Goal: Transaction & Acquisition: Purchase product/service

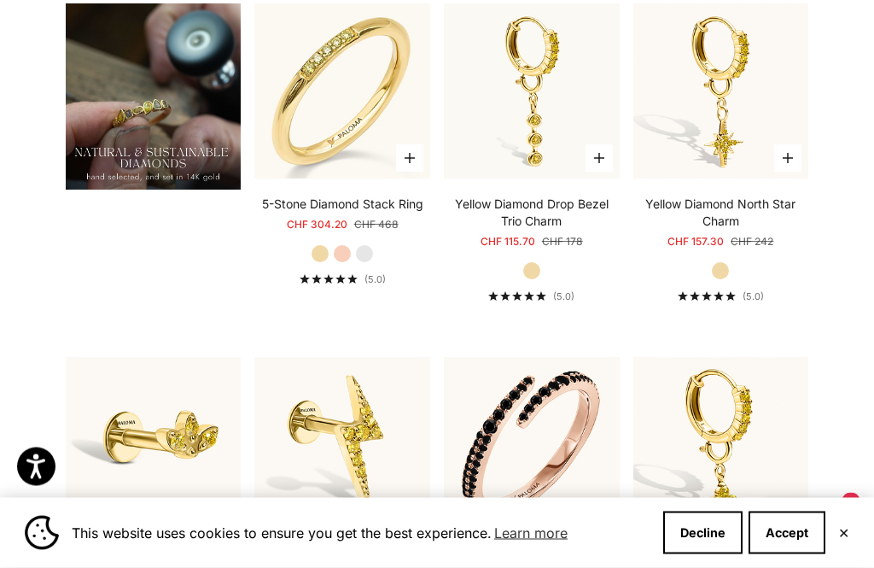
scroll to position [1222, 0]
click at [354, 213] on product-card "Choose options 5-Stone Diamond Stack Ring Starting at CHF 304.20 Regular price …" at bounding box center [342, 144] width 176 height 282
click at [345, 116] on video "#YellowGold\a#RoseGold\a#WhiteGold" at bounding box center [342, 91] width 193 height 193
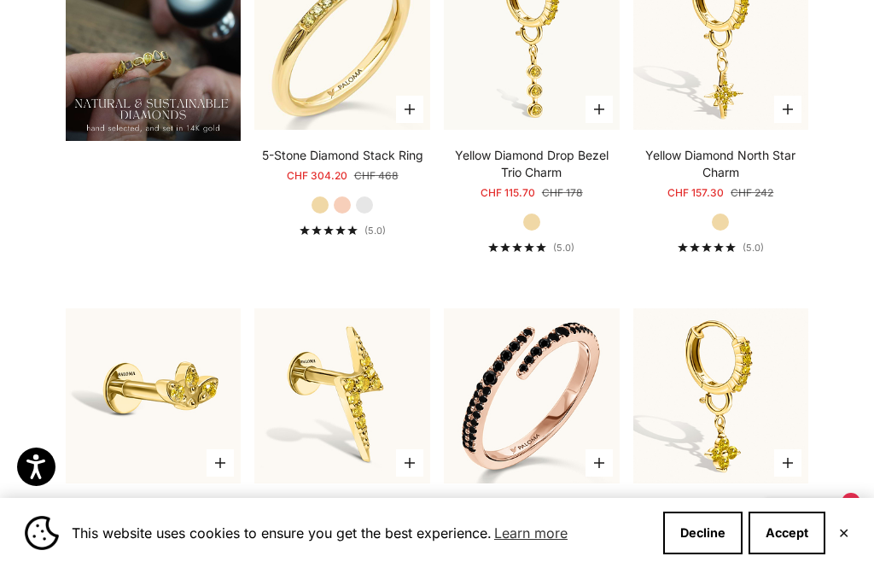
click at [320, 214] on label "Yellow Gold" at bounding box center [320, 204] width 19 height 19
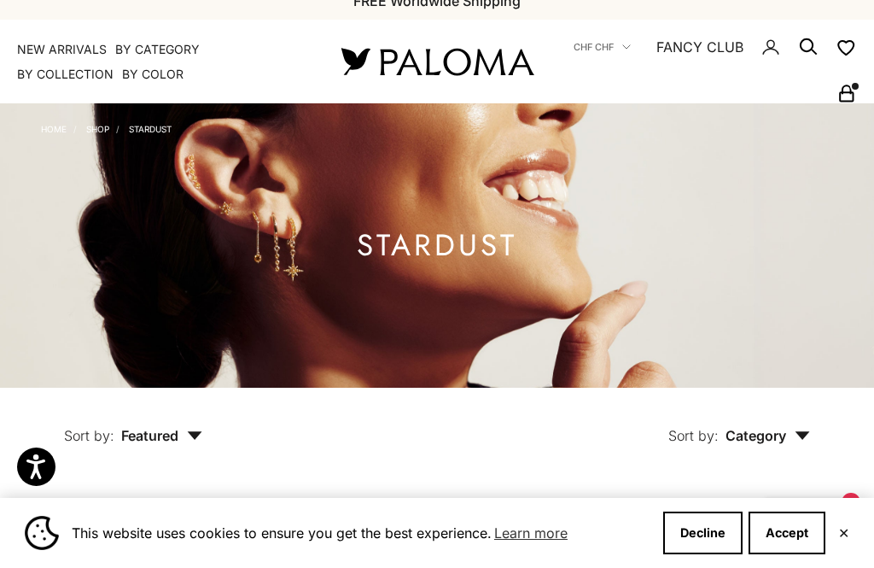
scroll to position [0, 0]
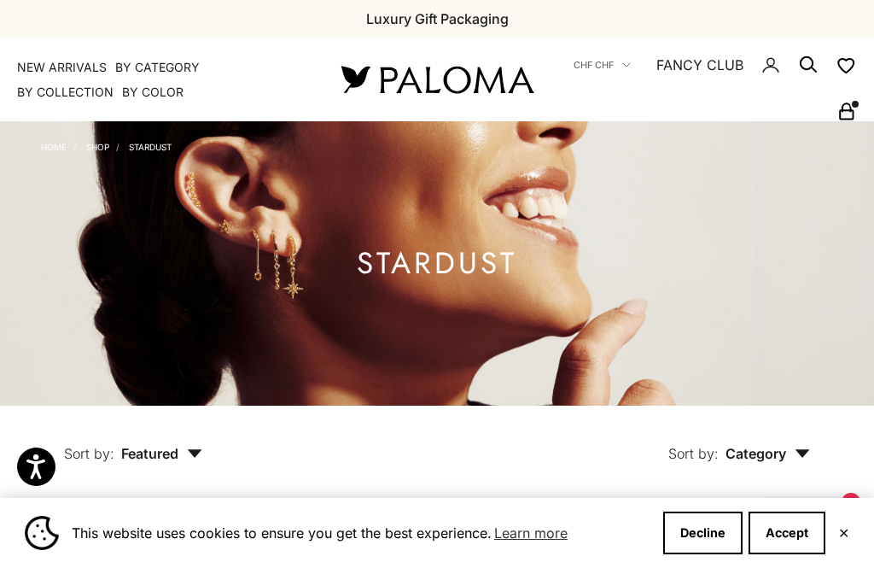
click at [631, 67] on button "CHF CHF" at bounding box center [602, 64] width 57 height 15
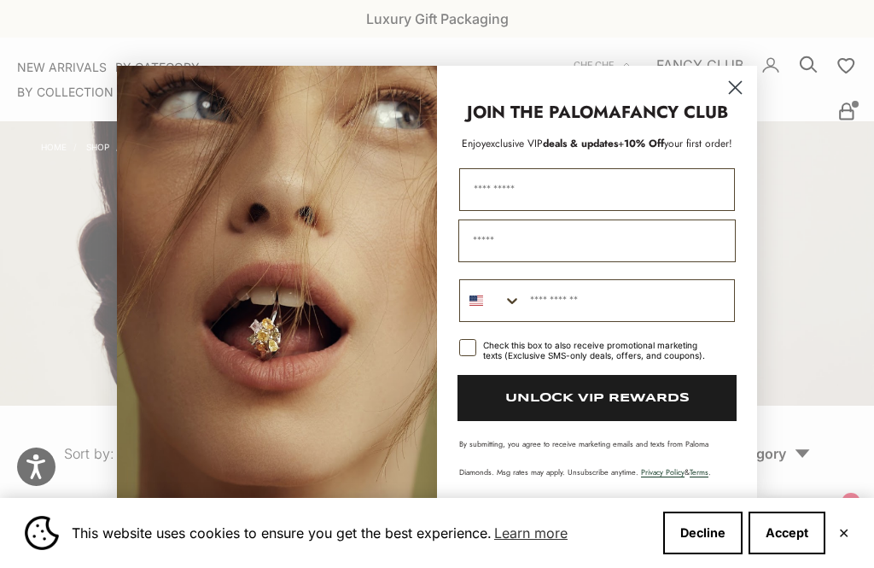
scroll to position [878, 0]
click at [732, 89] on icon "Close dialog" at bounding box center [736, 87] width 12 height 12
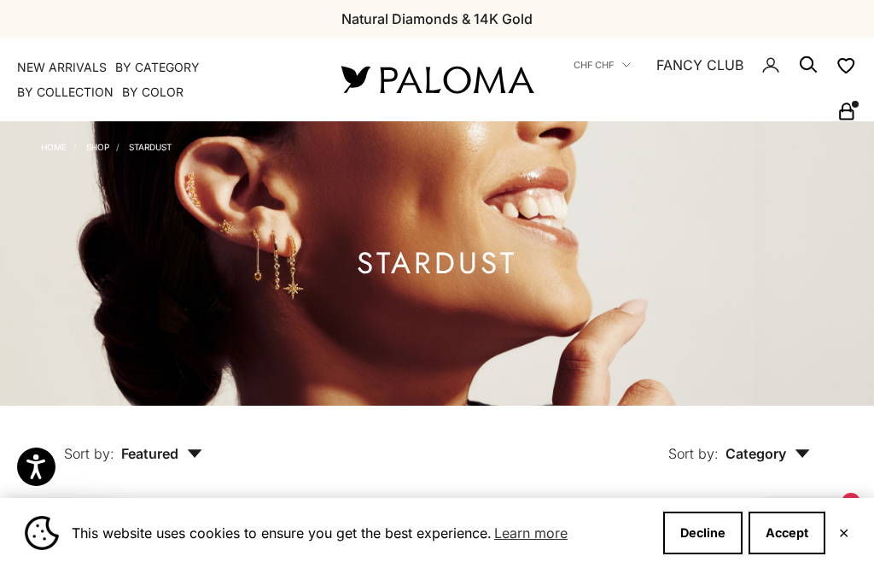
click at [614, 68] on span "CHF CHF" at bounding box center [594, 64] width 40 height 15
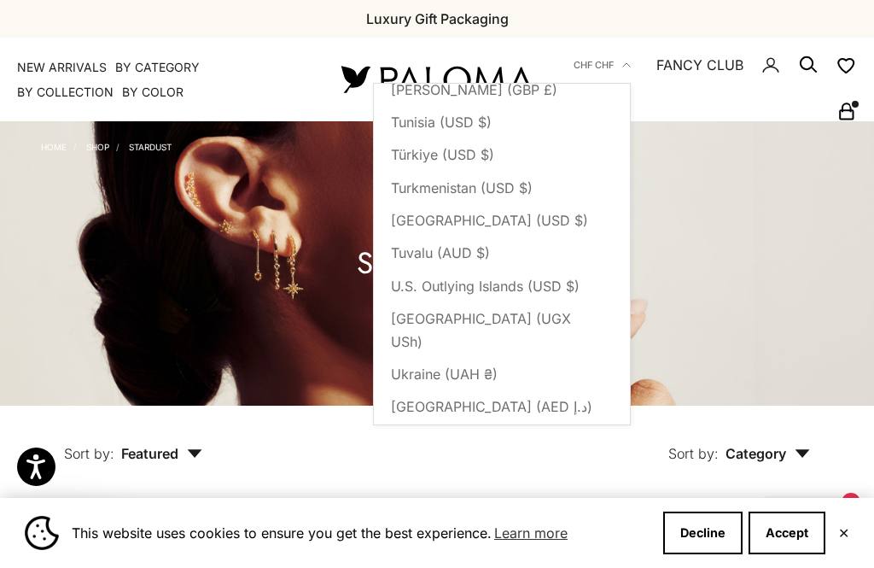
scroll to position [7350, 0]
click at [495, 463] on span "[GEOGRAPHIC_DATA] (USD $)" at bounding box center [489, 474] width 197 height 22
click at [542, 463] on span "[GEOGRAPHIC_DATA] (USD $)" at bounding box center [489, 474] width 197 height 22
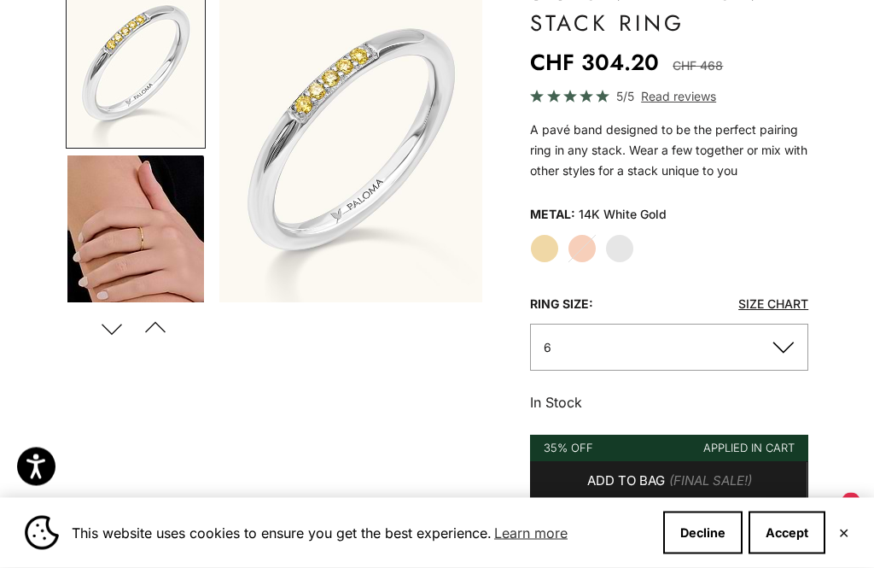
scroll to position [222, 0]
click at [784, 340] on button "6" at bounding box center [669, 347] width 278 height 47
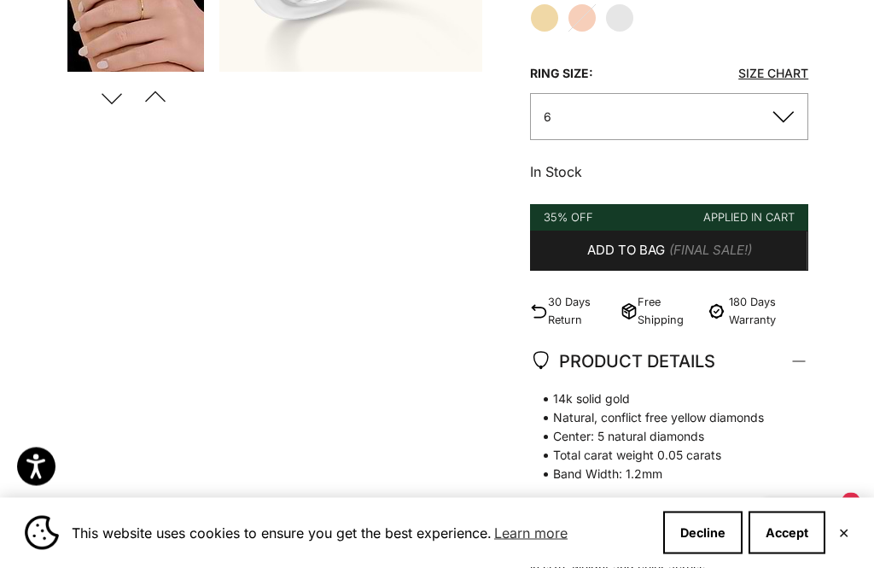
scroll to position [452, 0]
click at [776, 115] on button "6" at bounding box center [669, 116] width 278 height 47
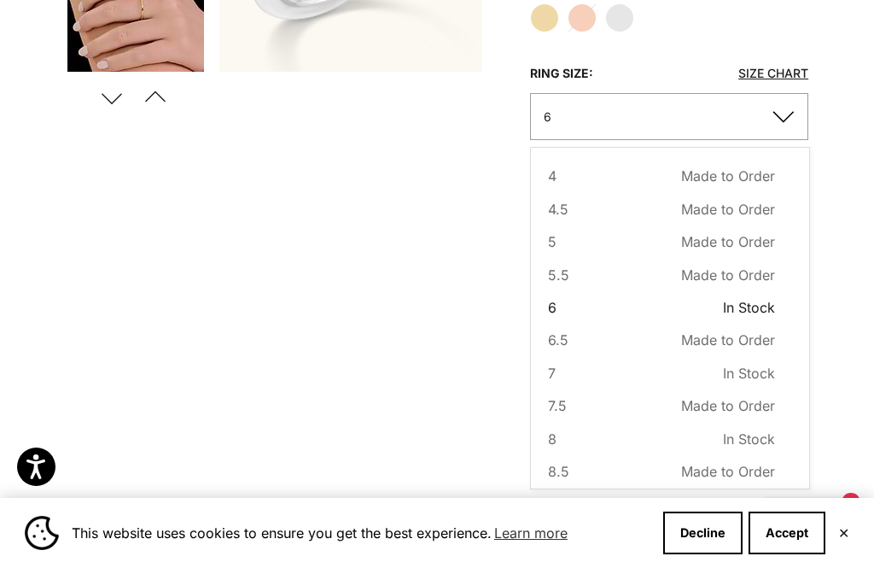
click at [765, 363] on span "In Stock" at bounding box center [749, 373] width 52 height 22
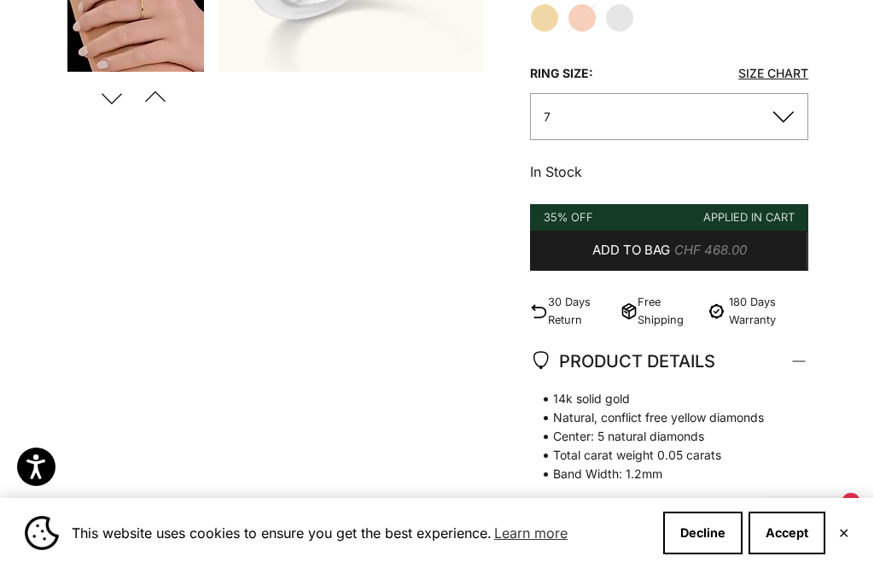
click at [673, 251] on button "Add to bag CHF 468.00" at bounding box center [669, 250] width 278 height 41
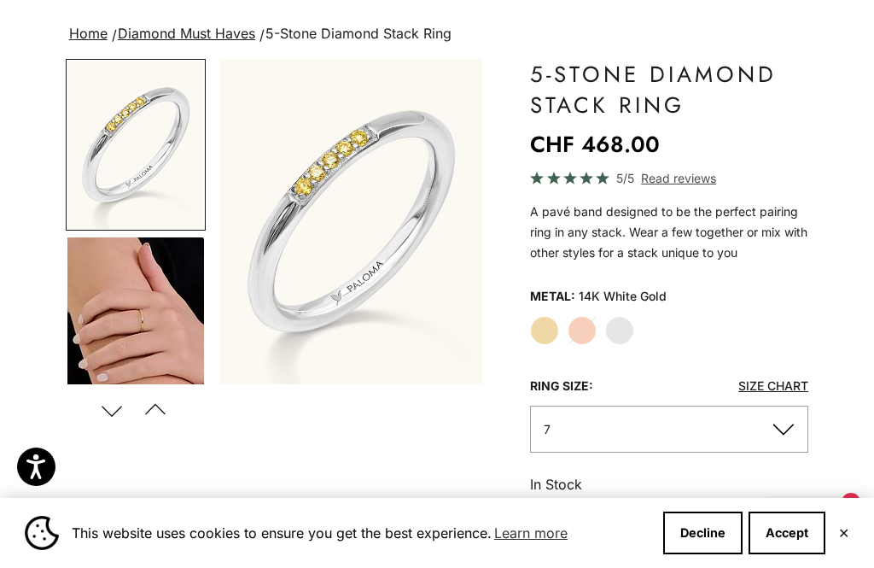
scroll to position [114, 0]
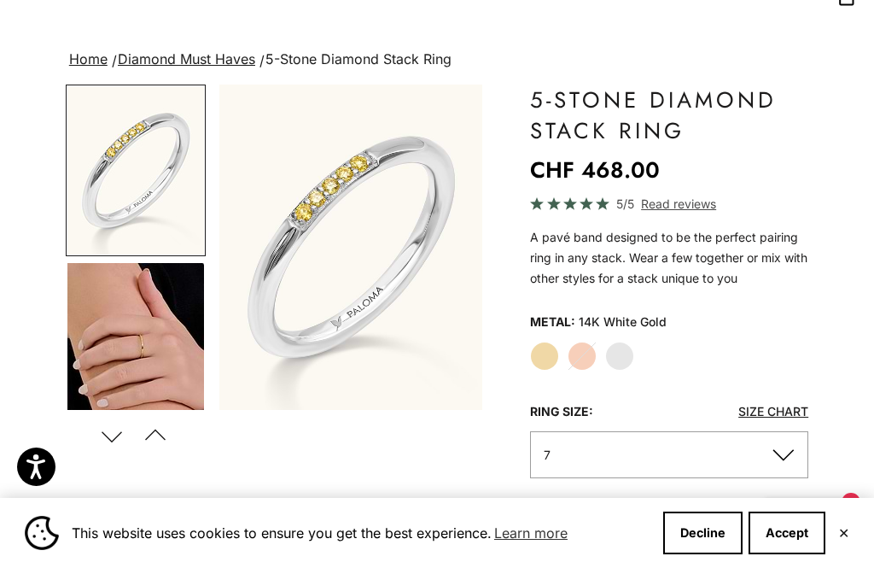
click at [542, 357] on label "Yellow Gold" at bounding box center [544, 355] width 29 height 29
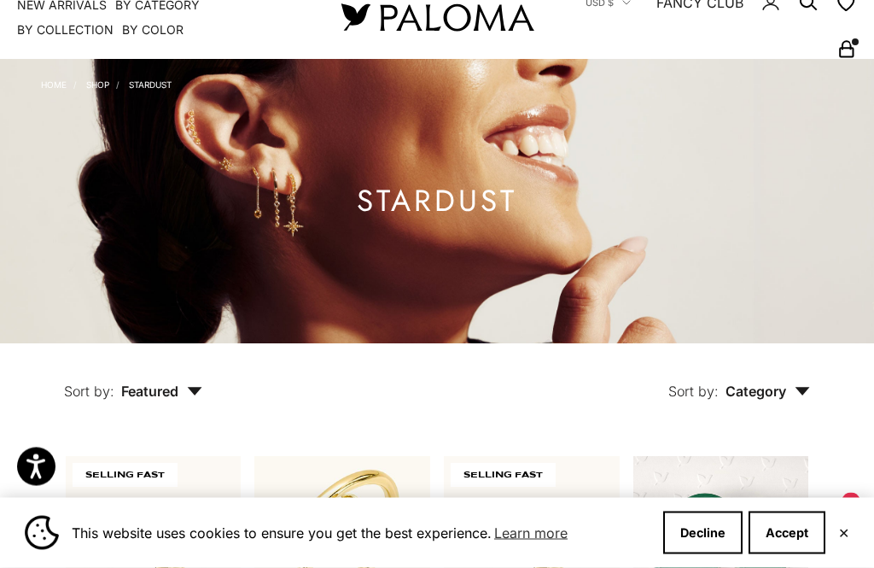
scroll to position [62, 0]
click at [841, 51] on rect "Secondary navigation" at bounding box center [846, 53] width 13 height 9
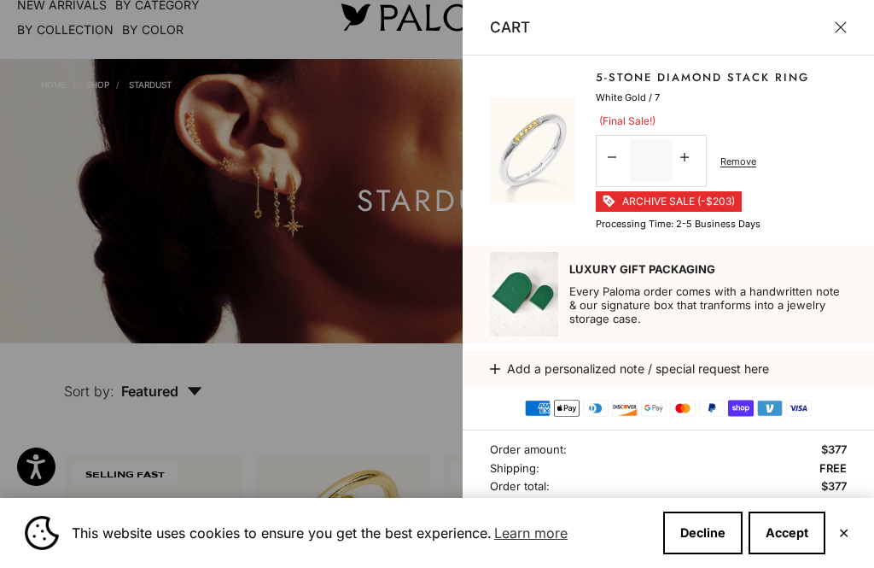
click at [736, 162] on link "Remove" at bounding box center [739, 161] width 36 height 15
click at [739, 166] on div "Cart 5-Stone Diamond Stack Ring Sale price $377 Regular price $580 White Gold /…" at bounding box center [668, 284] width 411 height 568
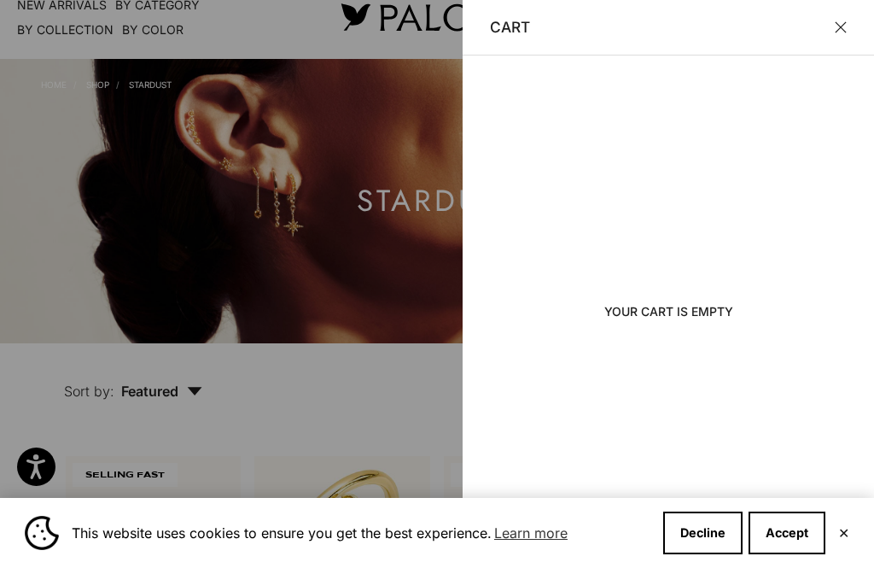
click at [847, 24] on button "Close" at bounding box center [841, 27] width 12 height 12
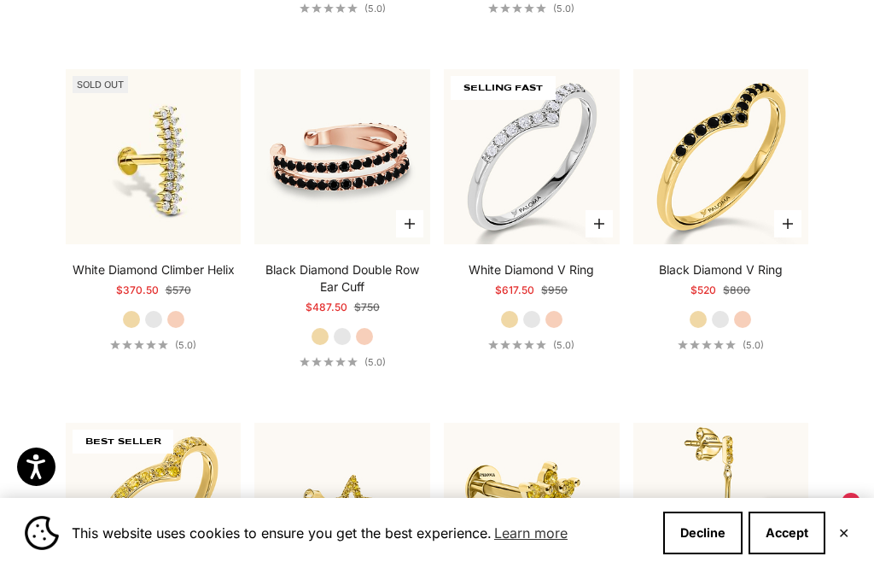
scroll to position [2922, 0]
